Goal: Check status: Check status

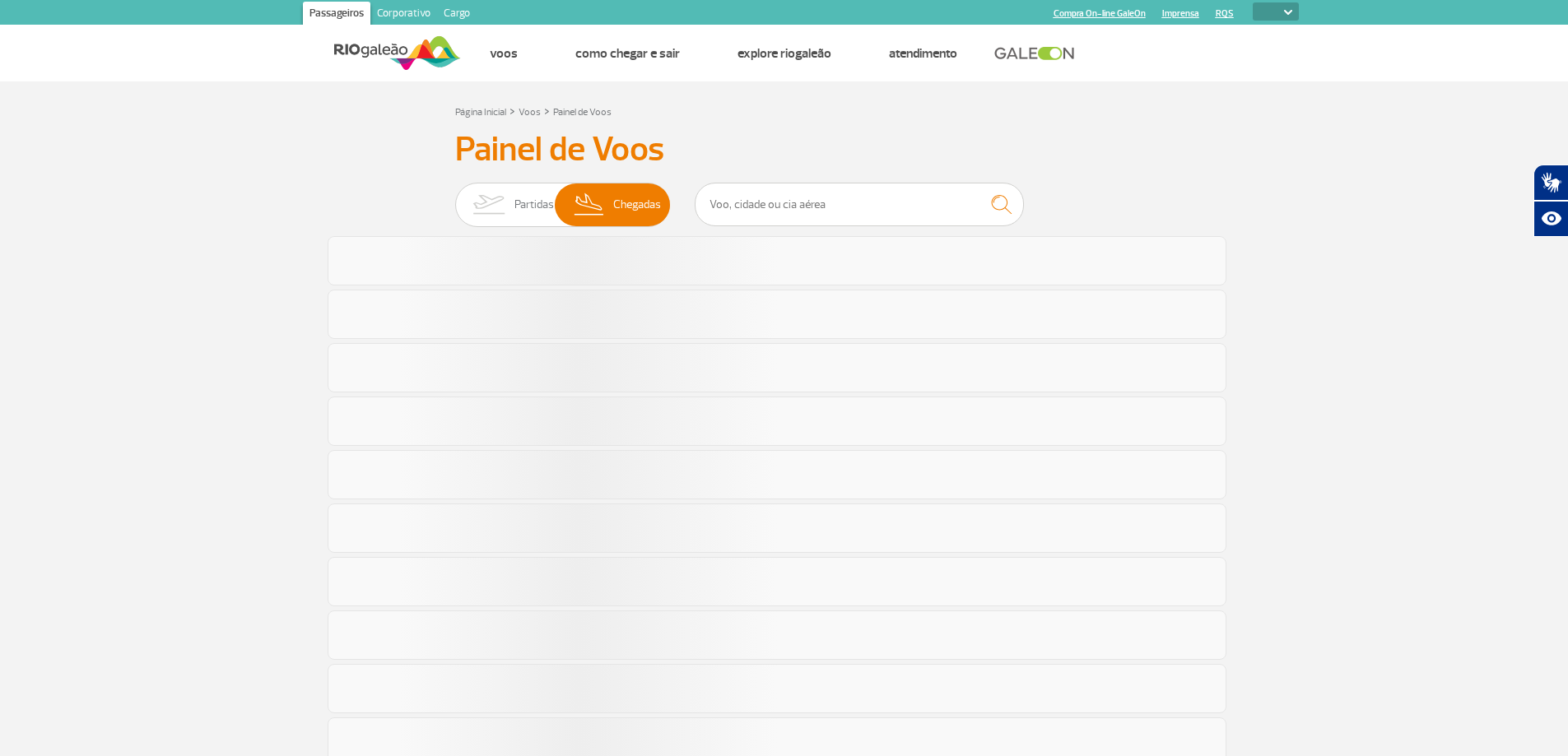
select select
click at [804, 207] on input "text" at bounding box center [858, 204] width 329 height 44
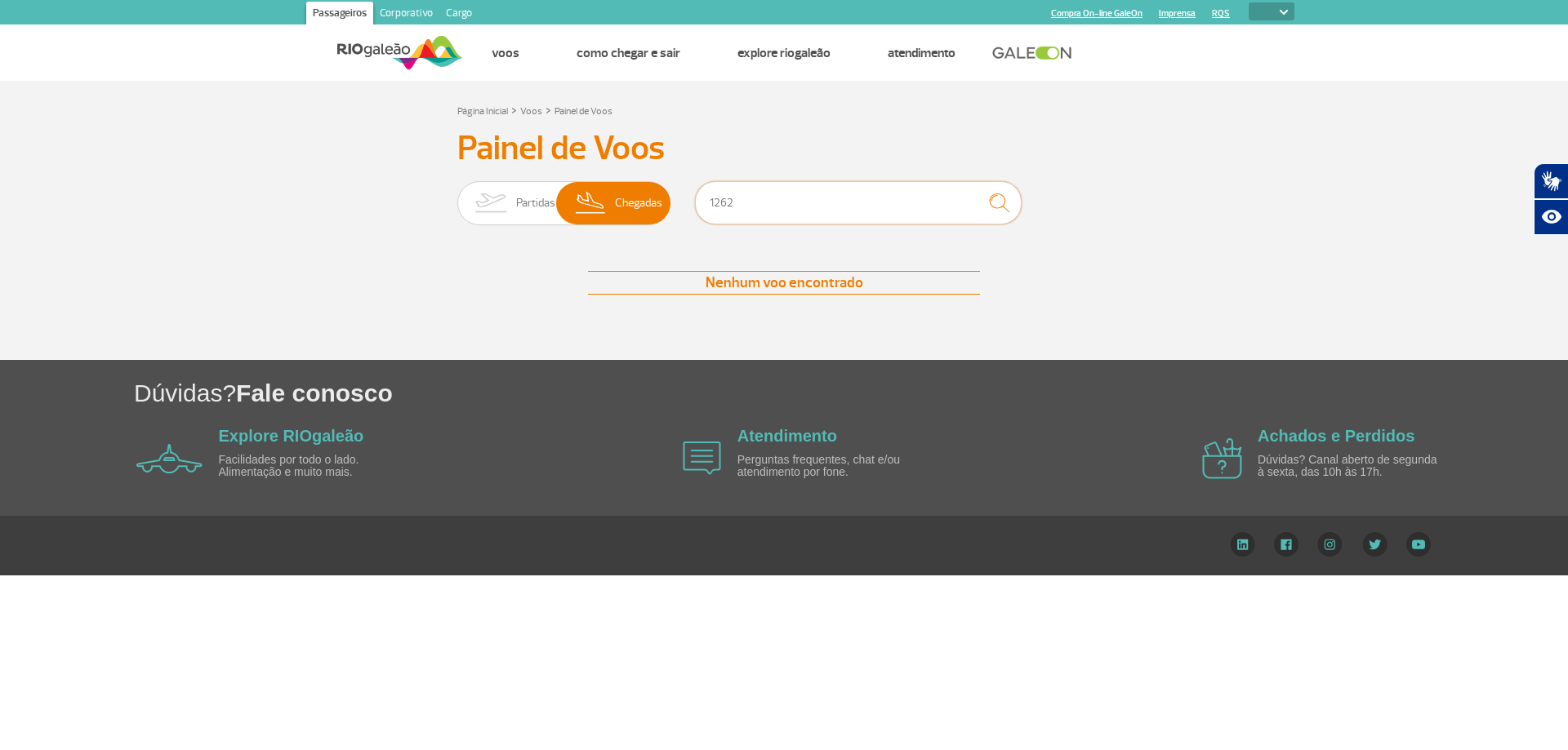
click at [773, 213] on input "1262" at bounding box center [858, 203] width 326 height 43
click at [774, 213] on input "1262" at bounding box center [858, 203] width 326 height 43
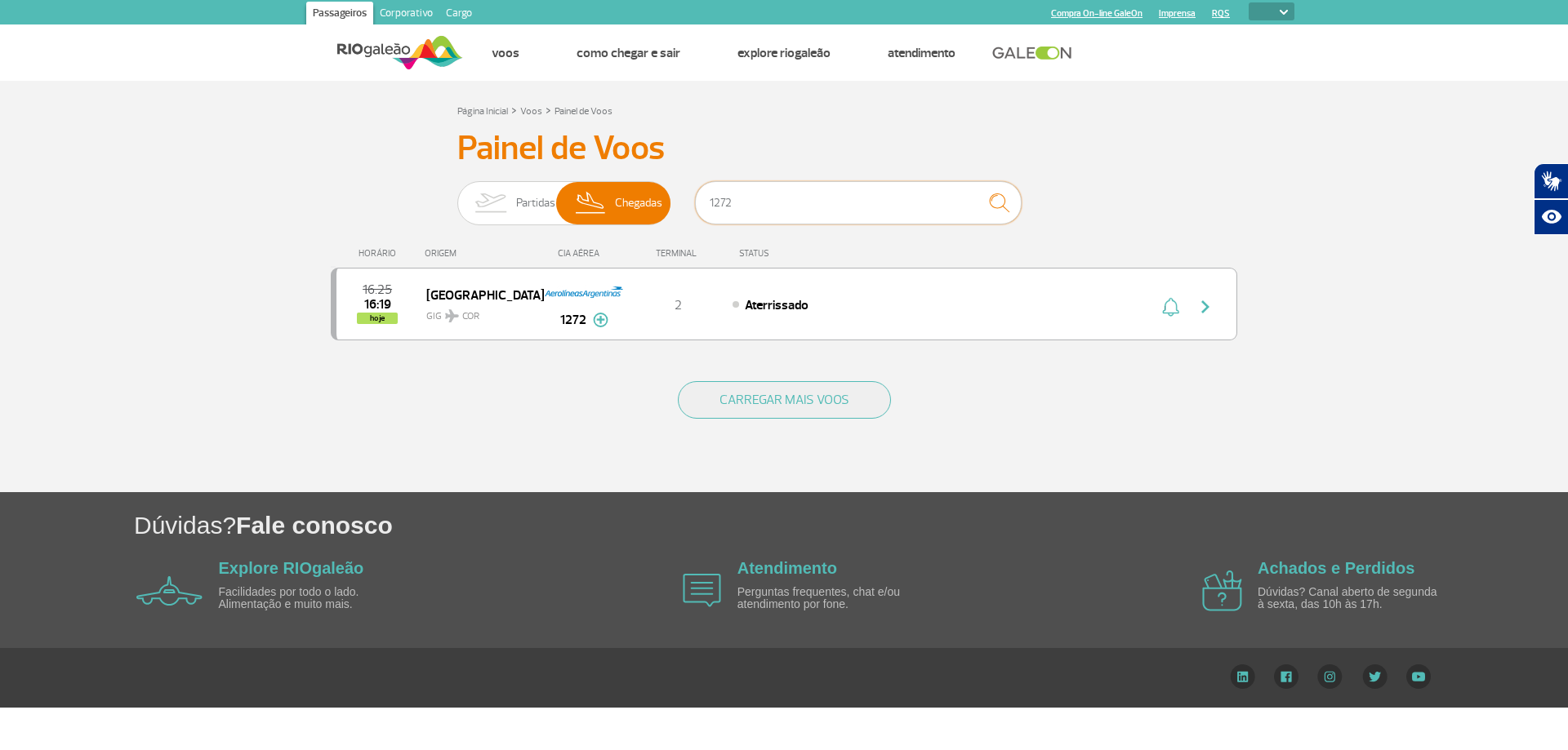
click at [746, 208] on input "1272" at bounding box center [858, 203] width 326 height 43
type input "763"
click at [820, 210] on input "763" at bounding box center [858, 203] width 326 height 43
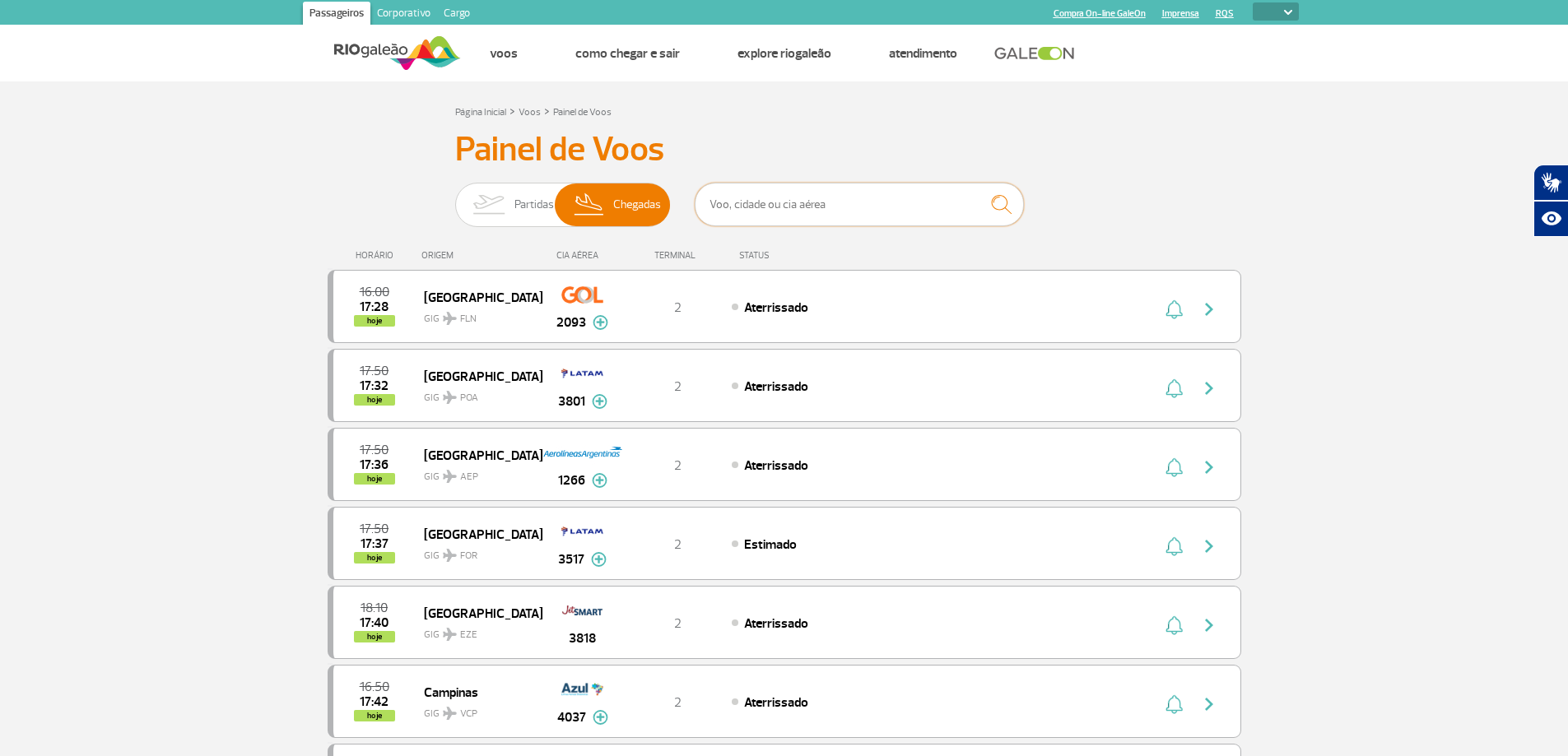
click at [780, 204] on input "text" at bounding box center [858, 204] width 329 height 44
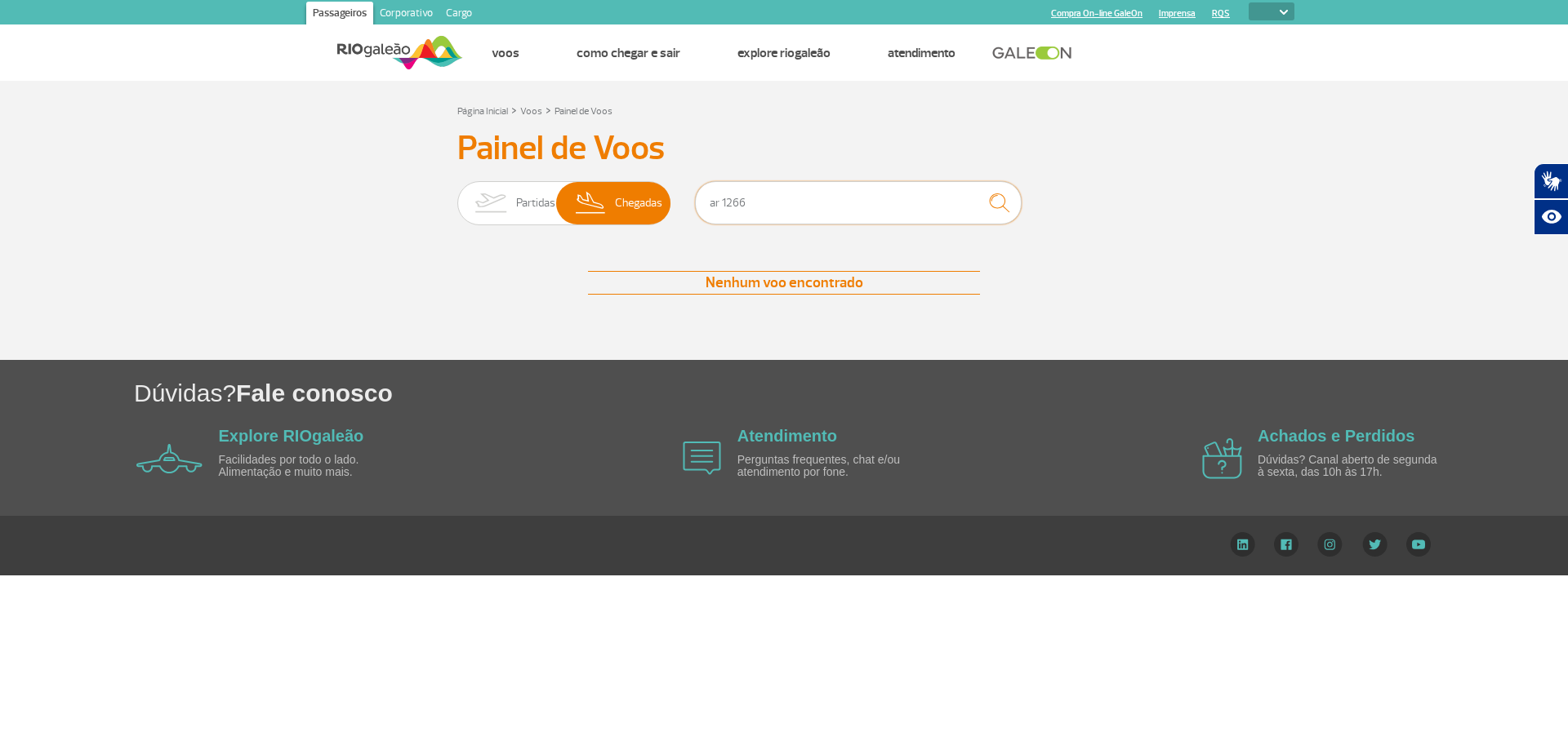
click at [791, 207] on input "ar 1266" at bounding box center [858, 203] width 326 height 43
click at [789, 207] on input "ar 1266" at bounding box center [858, 203] width 326 height 43
click at [784, 207] on input "ar 1266" at bounding box center [858, 203] width 326 height 43
click at [782, 209] on input "ar 1266" at bounding box center [858, 203] width 326 height 43
drag, startPoint x: 782, startPoint y: 209, endPoint x: 575, endPoint y: 304, distance: 227.8
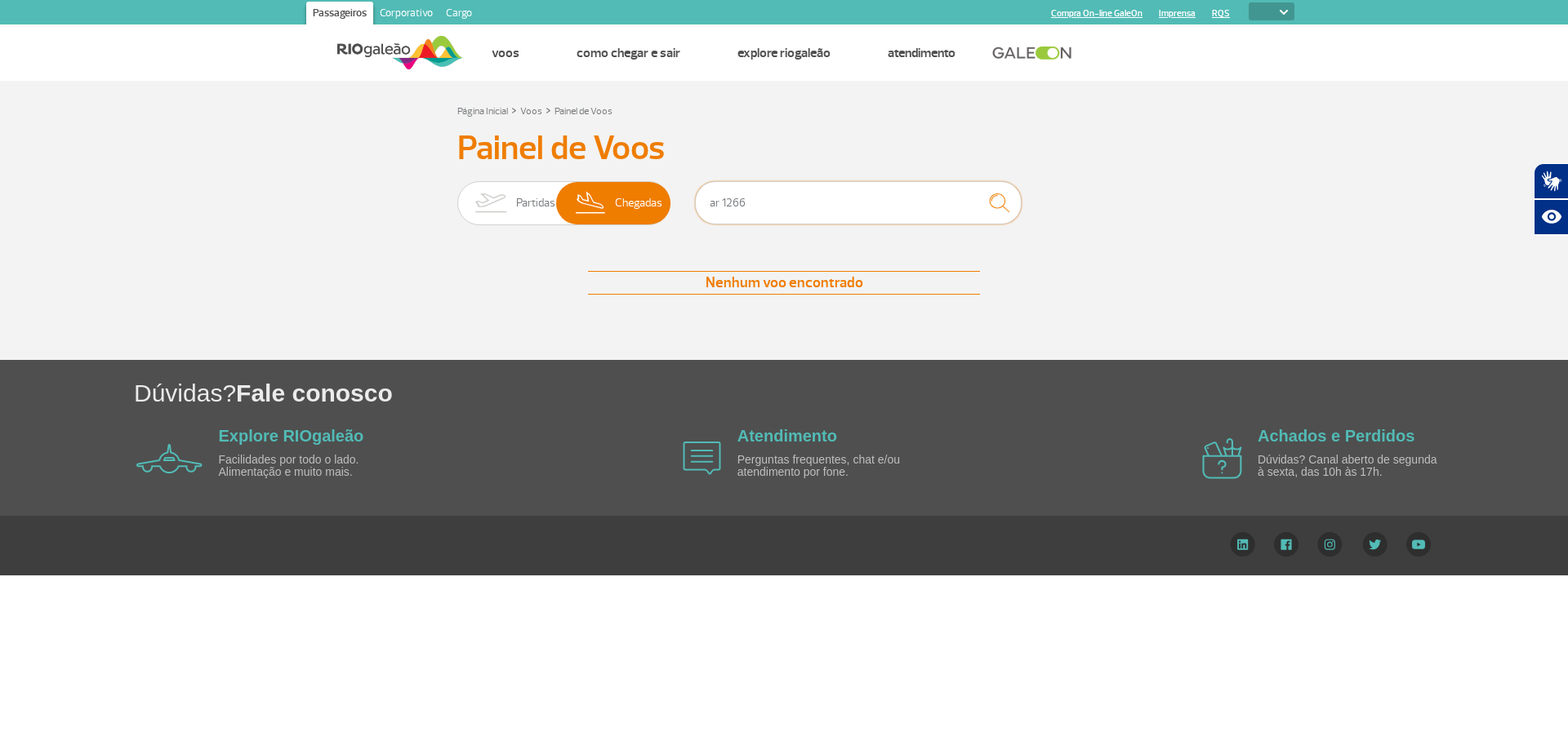
click at [575, 304] on div "Painel de Voos Partidas Chegadas ar 1266 Nenhum voo encontrado Nenhum voo encon…" at bounding box center [784, 227] width 906 height 199
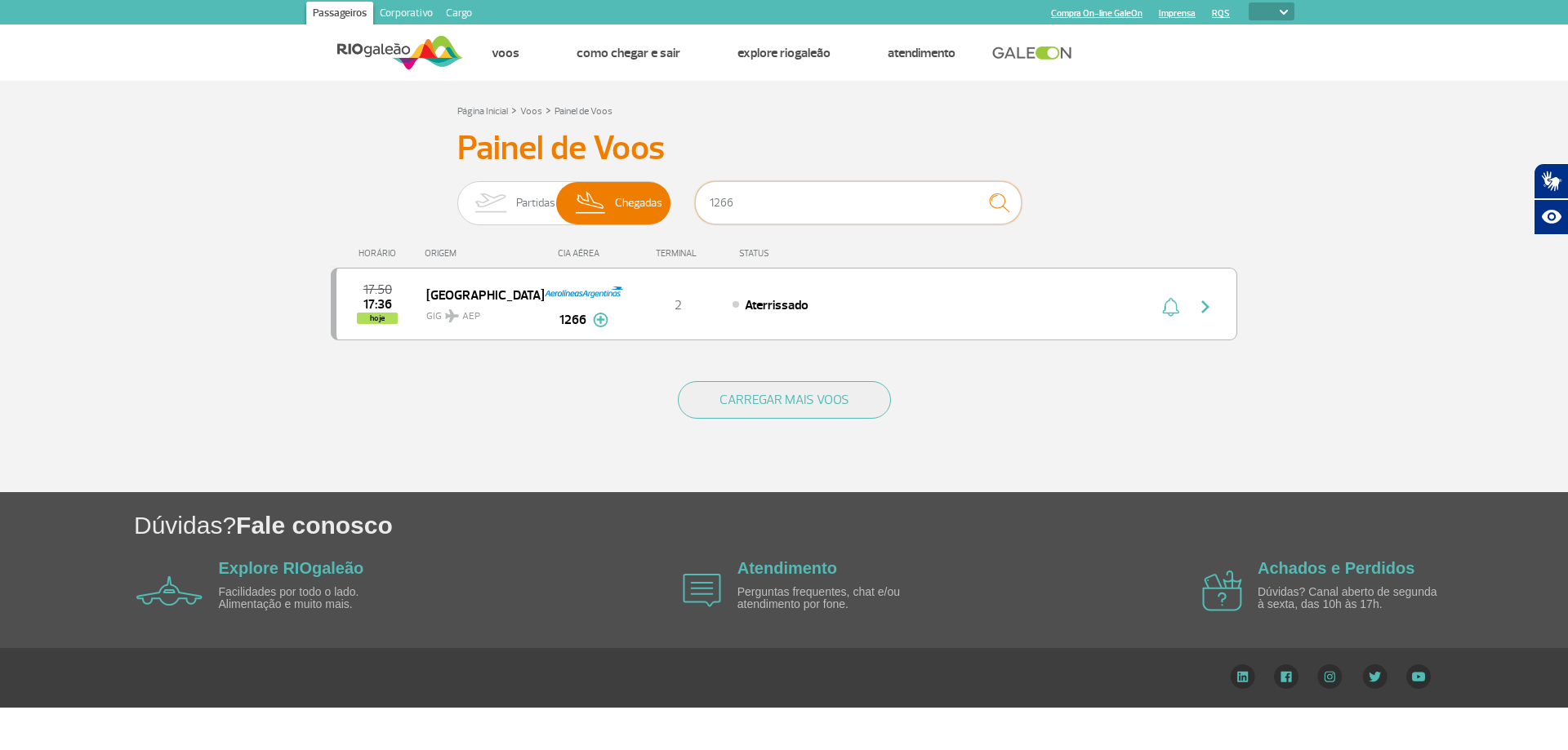
click at [863, 195] on input "1266" at bounding box center [858, 203] width 326 height 43
drag, startPoint x: 847, startPoint y: 201, endPoint x: 707, endPoint y: 202, distance: 140.0
click at [707, 202] on input "3818" at bounding box center [858, 203] width 326 height 43
type input "1935"
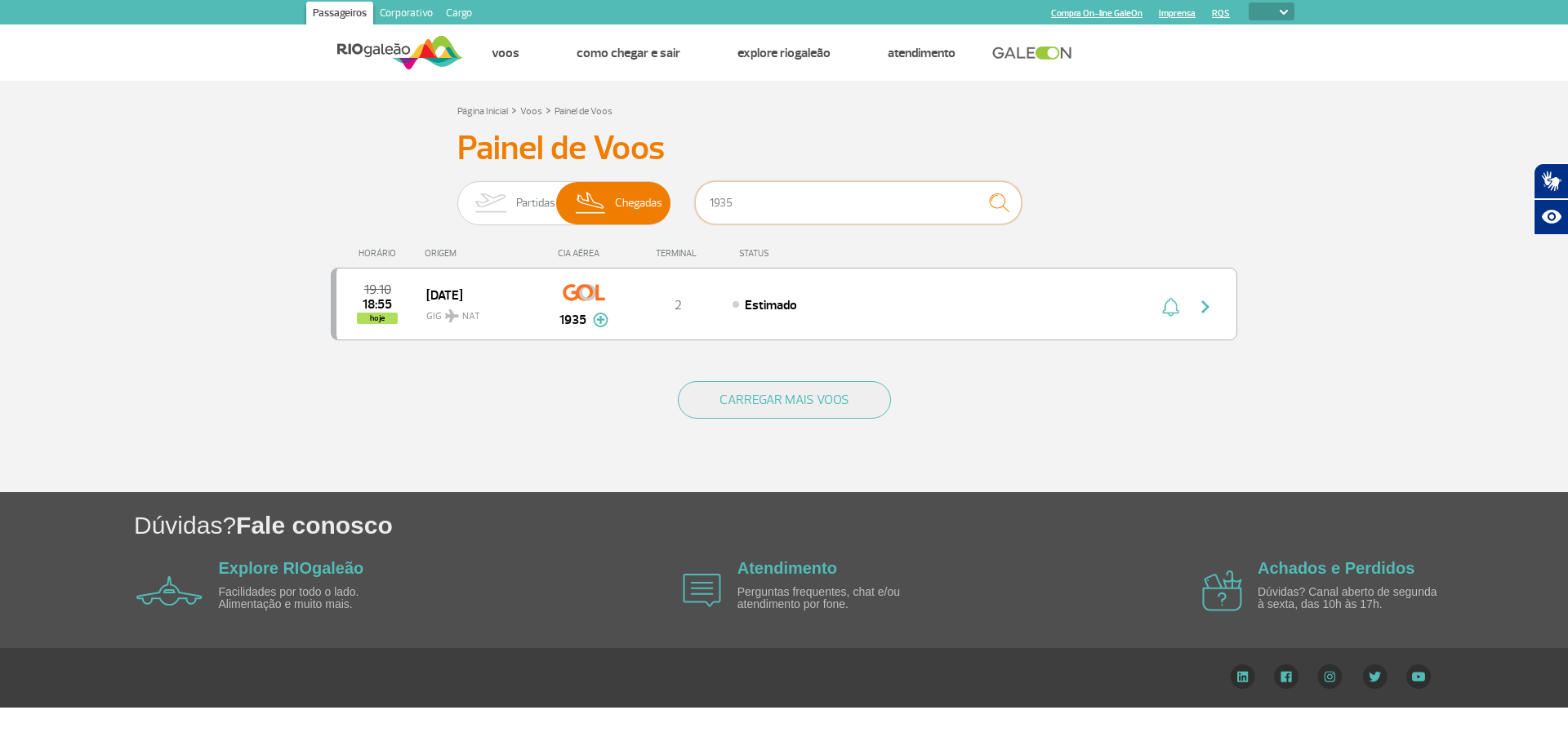
click at [792, 213] on input "1935" at bounding box center [858, 203] width 326 height 43
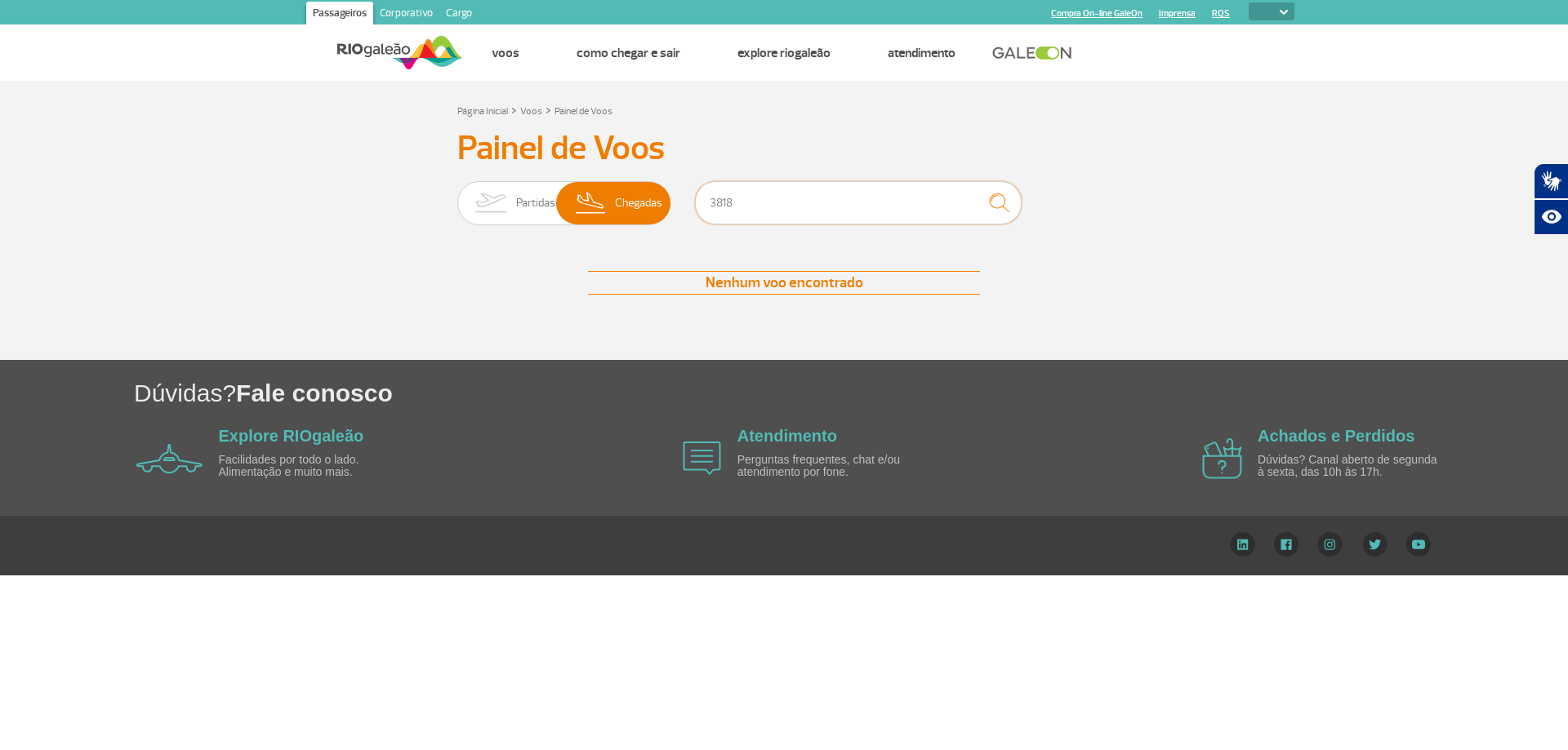
type input "3818"
